Goal: Find specific page/section: Find specific page/section

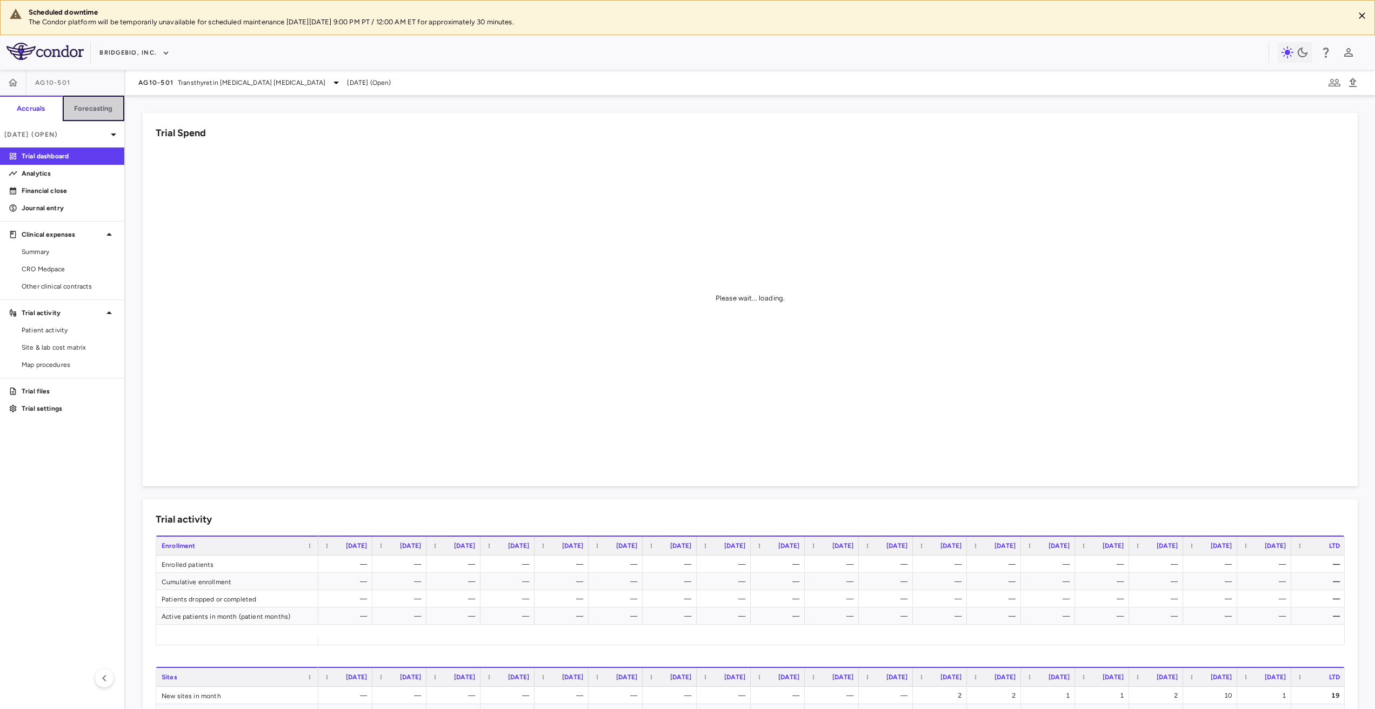
click at [103, 110] on h6 "Forecasting" at bounding box center [93, 109] width 39 height 10
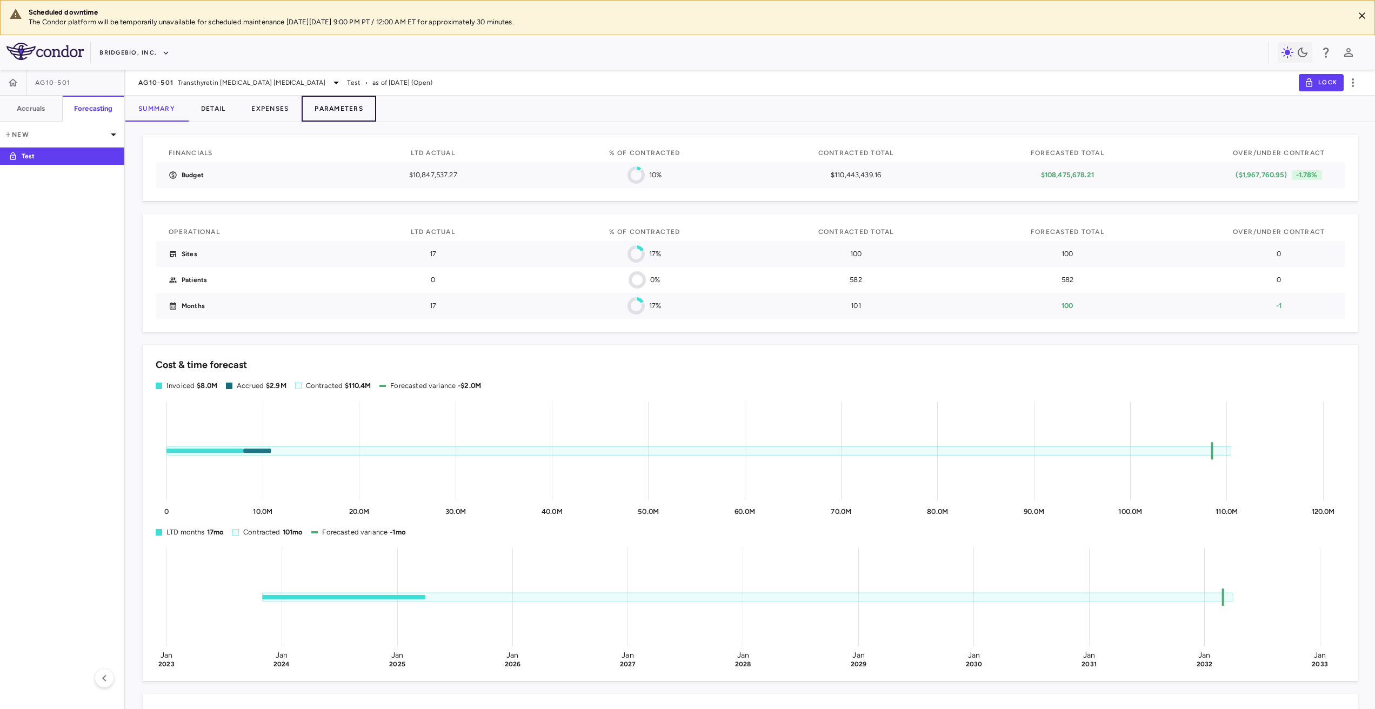
click at [344, 108] on button "Parameters" at bounding box center [339, 109] width 75 height 26
